Goal: Book appointment/travel/reservation

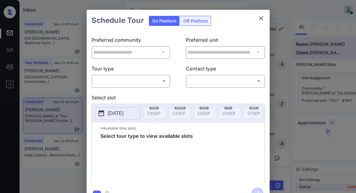
click at [131, 67] on p "Tour type" at bounding box center [131, 70] width 79 height 10
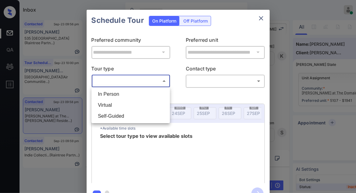
drag, startPoint x: 132, startPoint y: 77, endPoint x: 134, endPoint y: 80, distance: 4.1
click at [132, 77] on body "Inbox Jezcil Usanastre Online Set yourself offline Set yourself on break Profil…" at bounding box center [178, 96] width 356 height 193
click at [135, 88] on div "In Person Virtual Self-Guided" at bounding box center [178, 96] width 356 height 193
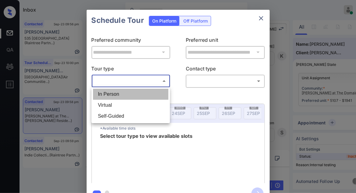
click at [136, 90] on li "In Person" at bounding box center [130, 94] width 75 height 11
type input "********"
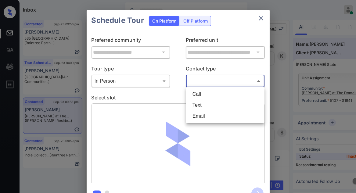
click at [190, 82] on body "Inbox Jezcil Usanastre Online Set yourself offline Set yourself on break Profil…" at bounding box center [178, 96] width 356 height 193
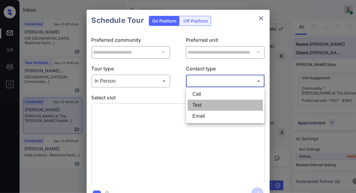
click at [196, 104] on li "Text" at bounding box center [225, 105] width 75 height 11
type input "****"
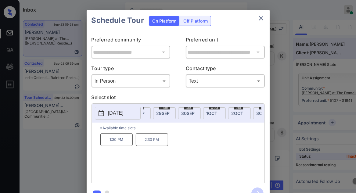
scroll to position [0, 189]
click at [189, 111] on span "2 OCT" at bounding box center [189, 113] width 12 height 5
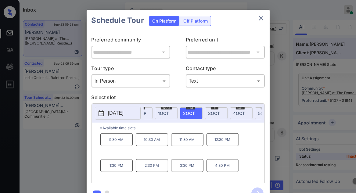
click at [47, 144] on div "**********" at bounding box center [178, 107] width 356 height 214
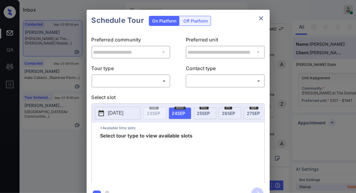
scroll to position [909, 0]
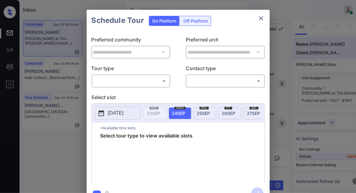
click at [145, 79] on body "Inbox Jezcil Usanastre Online Set yourself offline Set yourself on break Profil…" at bounding box center [178, 96] width 356 height 193
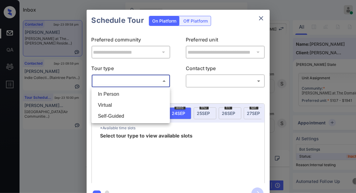
click at [146, 95] on li "In Person" at bounding box center [130, 94] width 75 height 11
type input "********"
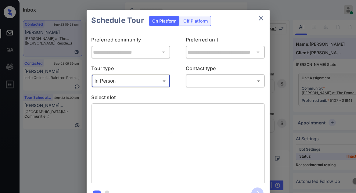
click at [205, 83] on body "Inbox Jezcil Usanastre Online Set yourself offline Set yourself on break Profil…" at bounding box center [178, 96] width 356 height 193
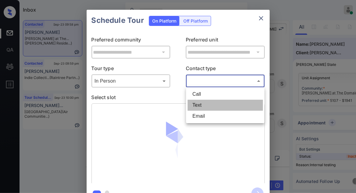
click at [209, 102] on li "Text" at bounding box center [225, 105] width 75 height 11
type input "****"
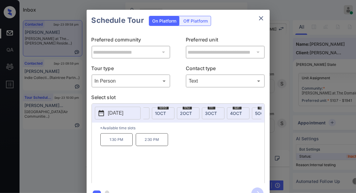
scroll to position [0, 182]
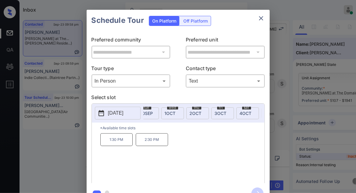
click at [172, 108] on span "wed" at bounding box center [172, 108] width 11 height 4
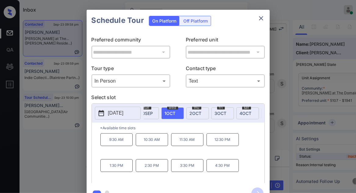
click at [149, 167] on p "2:30 PM" at bounding box center [152, 165] width 32 height 13
click at [257, 189] on icon "button" at bounding box center [257, 194] width 12 height 12
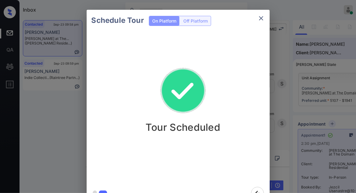
click at [49, 134] on div "Schedule Tour On Platform Off Platform Tour Scheduled" at bounding box center [178, 107] width 356 height 214
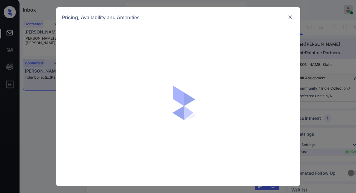
scroll to position [308, 0]
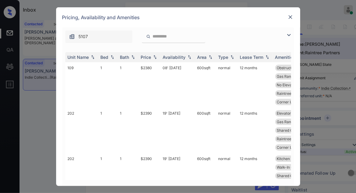
click at [290, 36] on img at bounding box center [288, 34] width 7 height 7
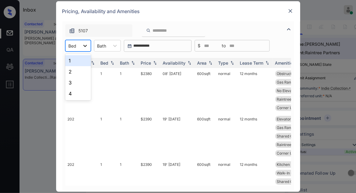
click at [83, 44] on icon at bounding box center [85, 46] width 6 height 6
click at [84, 58] on div "1" at bounding box center [78, 60] width 26 height 11
click at [154, 64] on img at bounding box center [155, 63] width 6 height 4
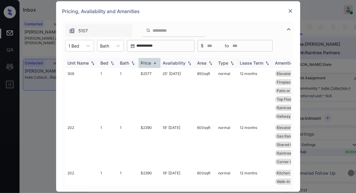
click at [154, 64] on img at bounding box center [155, 63] width 6 height 5
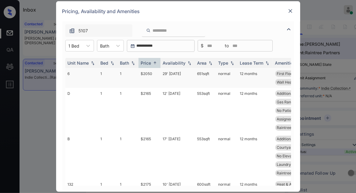
click at [151, 85] on td "$2050" at bounding box center [149, 78] width 22 height 20
click at [153, 95] on td "$2165" at bounding box center [149, 110] width 22 height 45
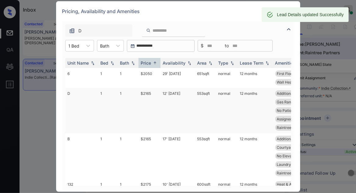
click at [179, 109] on td "12' Sep 25" at bounding box center [177, 110] width 34 height 45
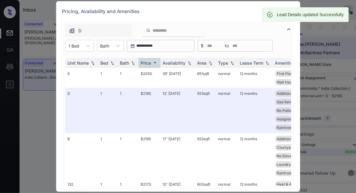
click at [244, 18] on div "Pricing, Availability and Amenities" at bounding box center [178, 11] width 244 height 20
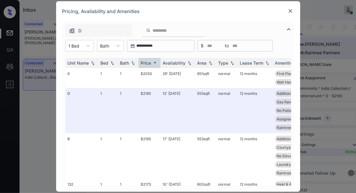
click at [290, 11] on img at bounding box center [290, 11] width 6 height 6
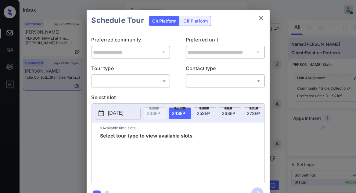
scroll to position [317, 0]
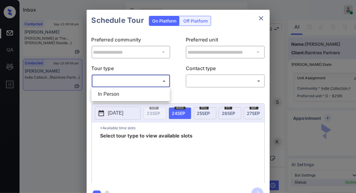
click at [163, 84] on body "Inbox Jezcil Usanastre Online Set yourself offline Set yourself on break Profil…" at bounding box center [178, 96] width 356 height 193
click at [151, 93] on li "In Person" at bounding box center [130, 94] width 75 height 11
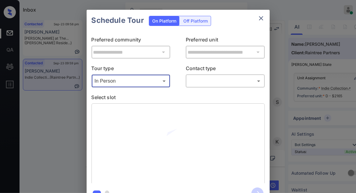
type input "********"
click at [189, 86] on div "​ ​" at bounding box center [225, 80] width 79 height 13
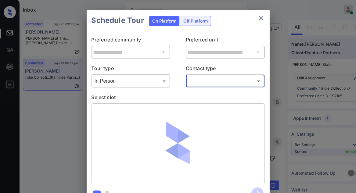
click at [197, 84] on body "Inbox Jezcil Usanastre Online Set yourself offline Set yourself on break Profil…" at bounding box center [178, 96] width 356 height 193
click at [198, 102] on li "Text" at bounding box center [225, 105] width 75 height 11
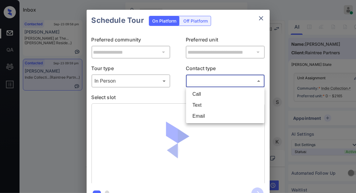
type input "****"
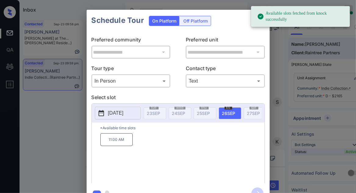
click at [124, 116] on p "[DATE]" at bounding box center [116, 113] width 16 height 7
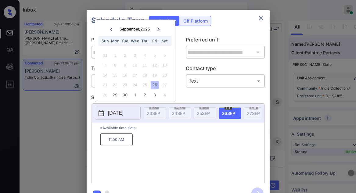
click at [157, 27] on icon at bounding box center [159, 29] width 4 height 4
click at [51, 153] on div "**********" at bounding box center [178, 107] width 356 height 214
